Goal: Information Seeking & Learning: Learn about a topic

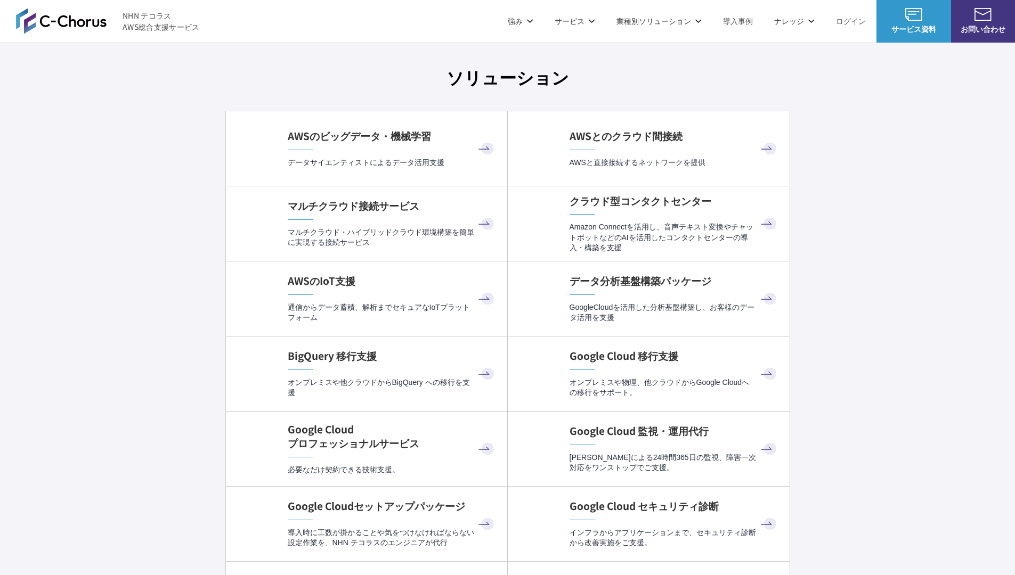
scroll to position [3190, 0]
